Goal: Information Seeking & Learning: Learn about a topic

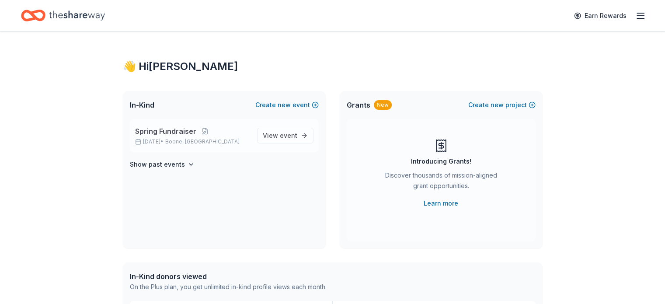
click at [177, 134] on span "Spring Fundraiser" at bounding box center [165, 131] width 61 height 10
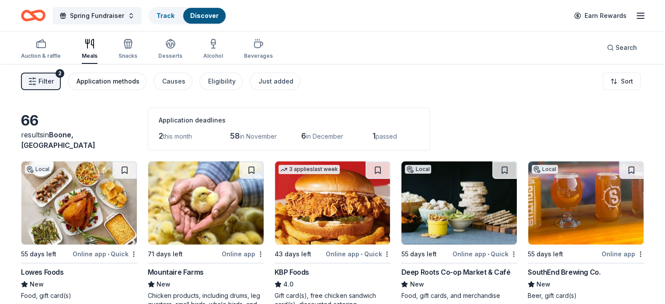
click at [124, 84] on div "Application methods" at bounding box center [107, 81] width 63 height 10
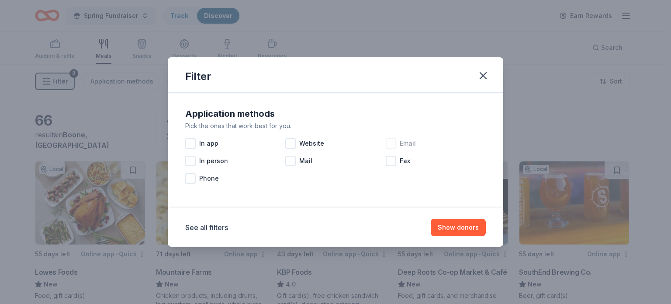
click at [393, 141] on div at bounding box center [391, 143] width 10 height 10
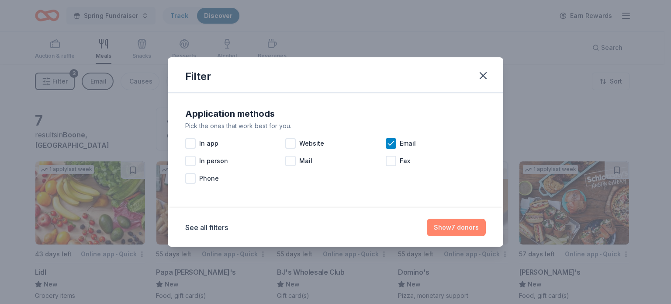
click at [442, 220] on button "Show 7 donors" at bounding box center [456, 226] width 59 height 17
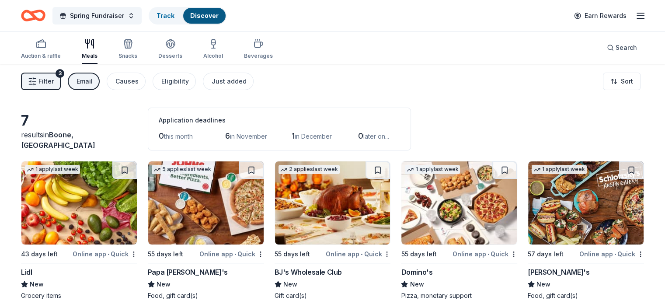
click at [93, 86] on div "Email" at bounding box center [84, 81] width 16 height 10
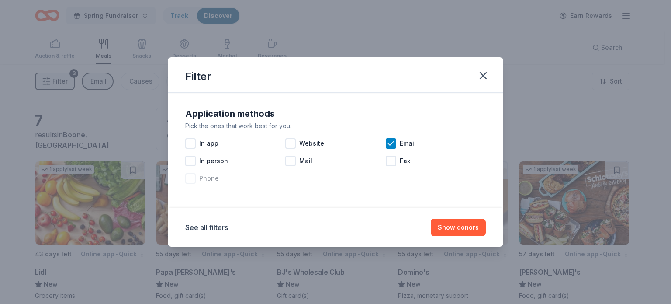
click at [194, 180] on div at bounding box center [190, 178] width 10 height 10
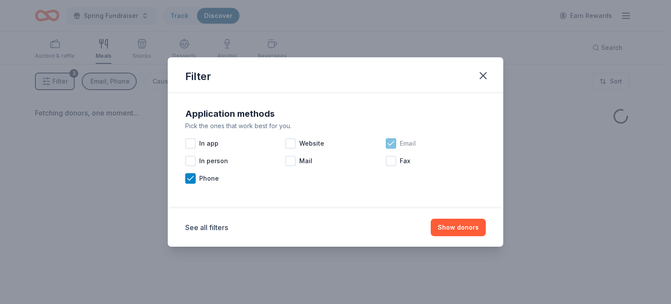
click at [390, 141] on div at bounding box center [391, 143] width 10 height 10
click at [472, 222] on button "Show donors" at bounding box center [458, 226] width 55 height 17
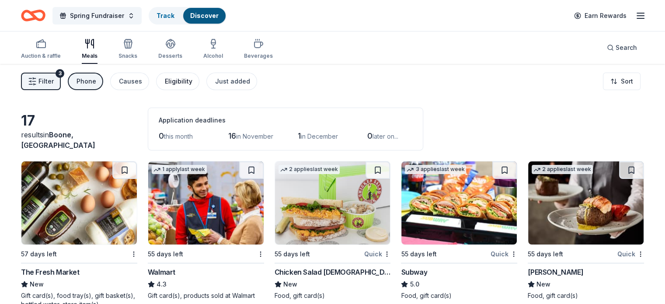
click at [199, 82] on button "Eligibility" at bounding box center [177, 81] width 43 height 17
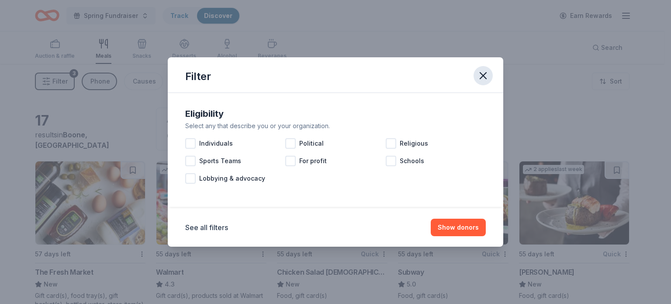
click at [479, 71] on icon "button" at bounding box center [483, 75] width 12 height 12
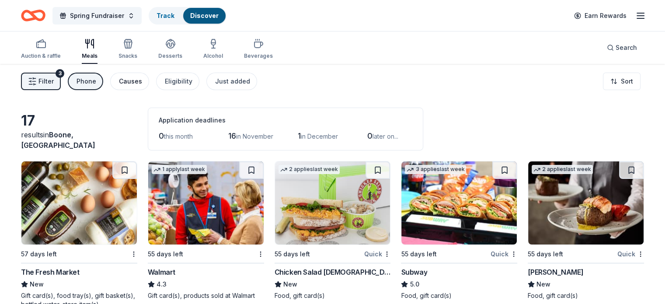
click at [142, 81] on div "Causes" at bounding box center [130, 81] width 23 height 10
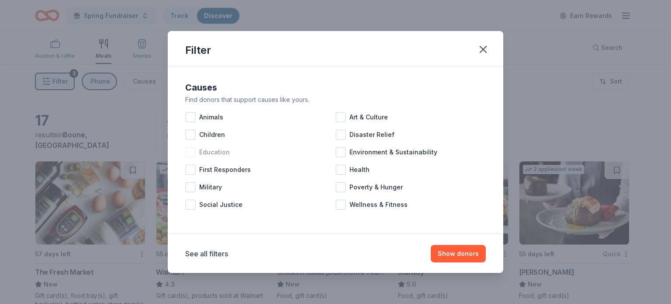
click at [334, 153] on div "Education" at bounding box center [260, 151] width 150 height 17
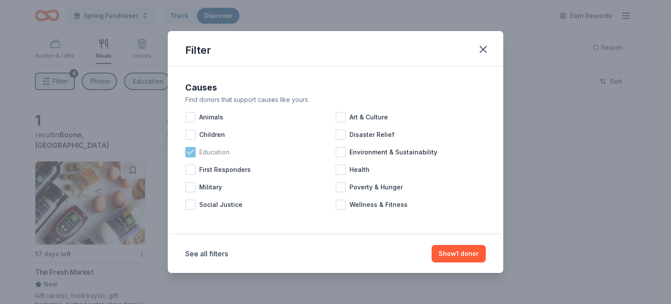
drag, startPoint x: 186, startPoint y: 145, endPoint x: 189, endPoint y: 149, distance: 5.5
click at [186, 148] on div "Education" at bounding box center [260, 151] width 150 height 17
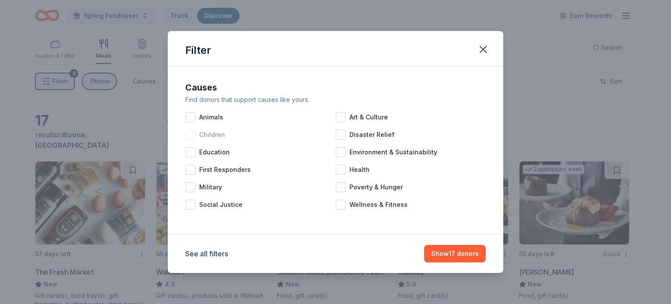
click at [194, 135] on div at bounding box center [190, 134] width 10 height 10
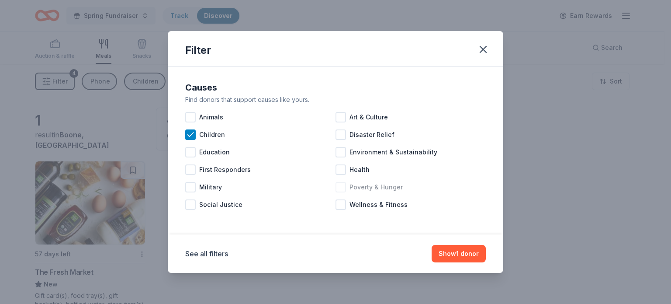
click at [341, 188] on div at bounding box center [341, 187] width 10 height 10
click at [339, 140] on div "Disaster Relief" at bounding box center [411, 134] width 150 height 17
click at [238, 205] on span "Social Justice" at bounding box center [220, 204] width 43 height 10
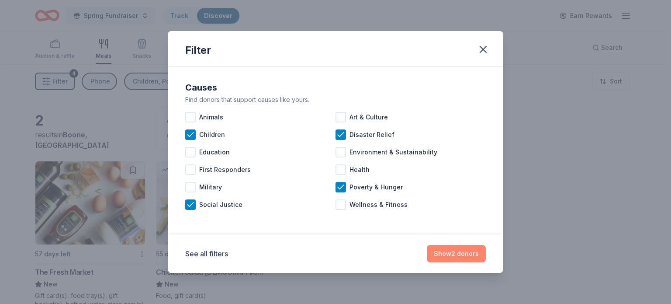
click at [457, 251] on button "Show 2 donors" at bounding box center [456, 253] width 59 height 17
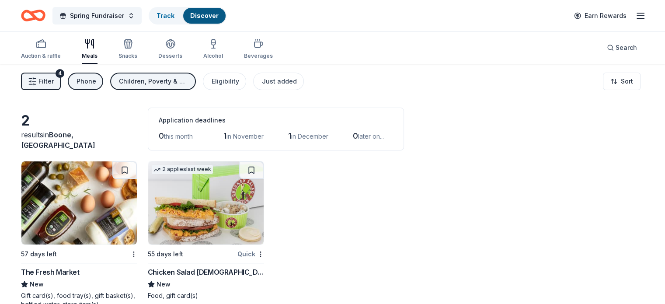
click at [92, 84] on div "Phone" at bounding box center [86, 81] width 20 height 10
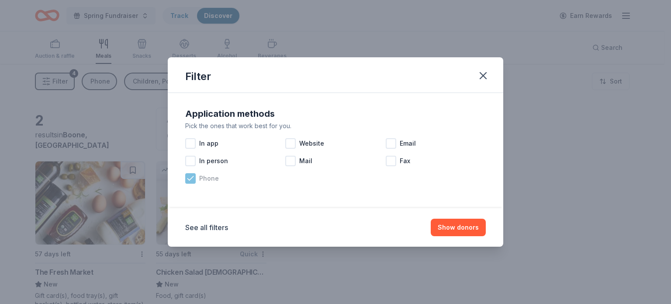
drag, startPoint x: 178, startPoint y: 178, endPoint x: 189, endPoint y: 176, distance: 10.6
click at [178, 178] on div "Application methods Pick the ones that work best for you. In app Website Email …" at bounding box center [336, 150] width 336 height 115
drag, startPoint x: 192, startPoint y: 175, endPoint x: 204, endPoint y: 176, distance: 11.4
click at [193, 175] on icon at bounding box center [190, 178] width 9 height 9
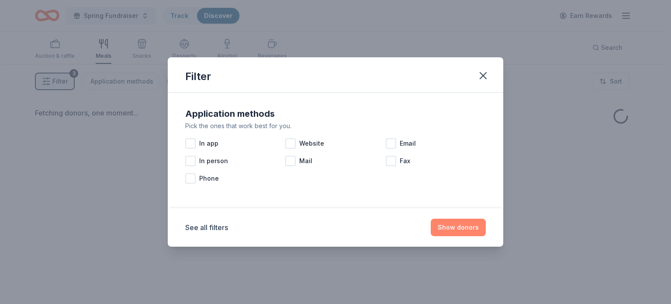
click at [476, 230] on button "Show donors" at bounding box center [458, 226] width 55 height 17
